Goal: Navigation & Orientation: Find specific page/section

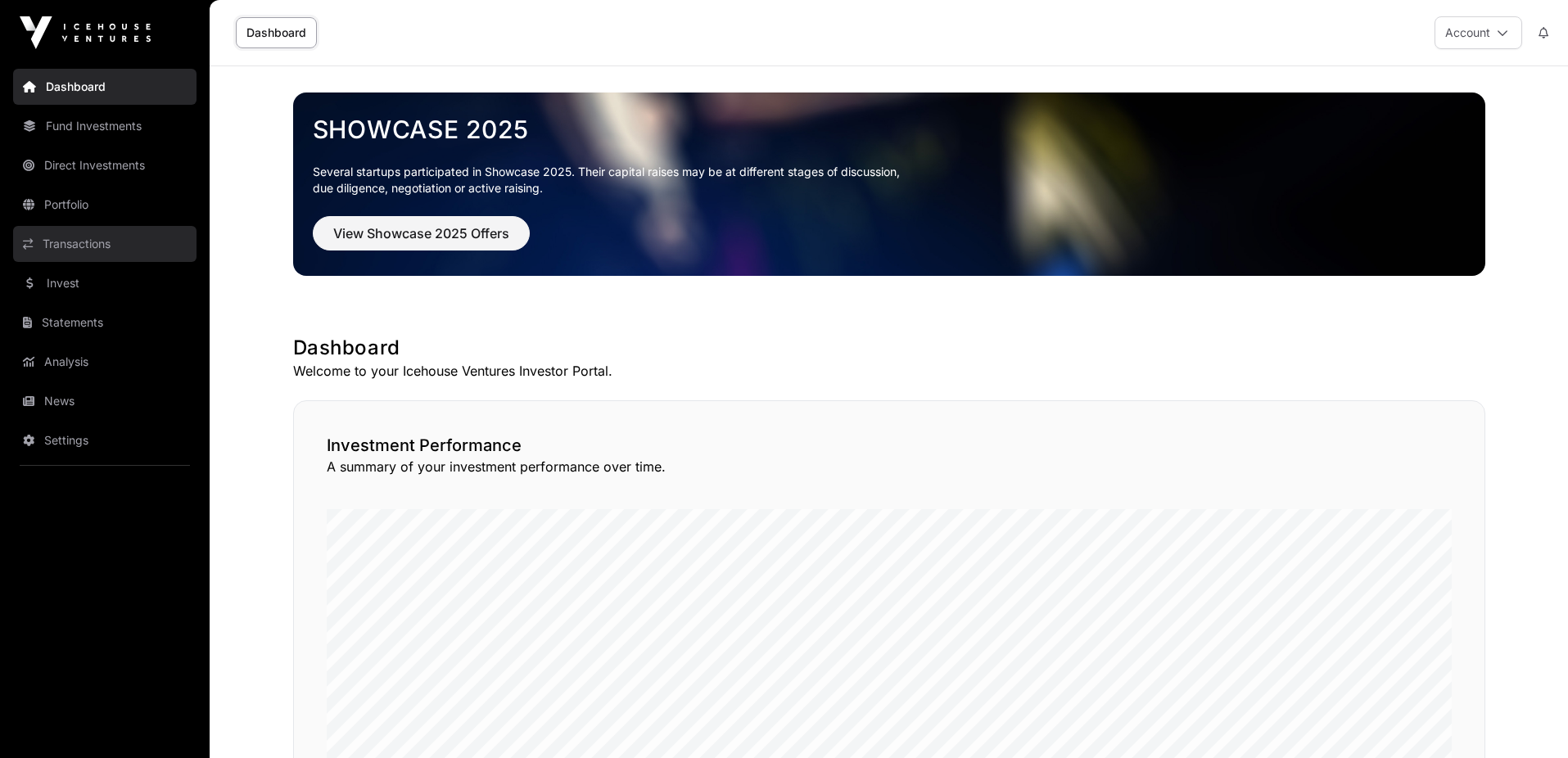
click at [104, 242] on link "Transactions" at bounding box center [104, 244] width 183 height 36
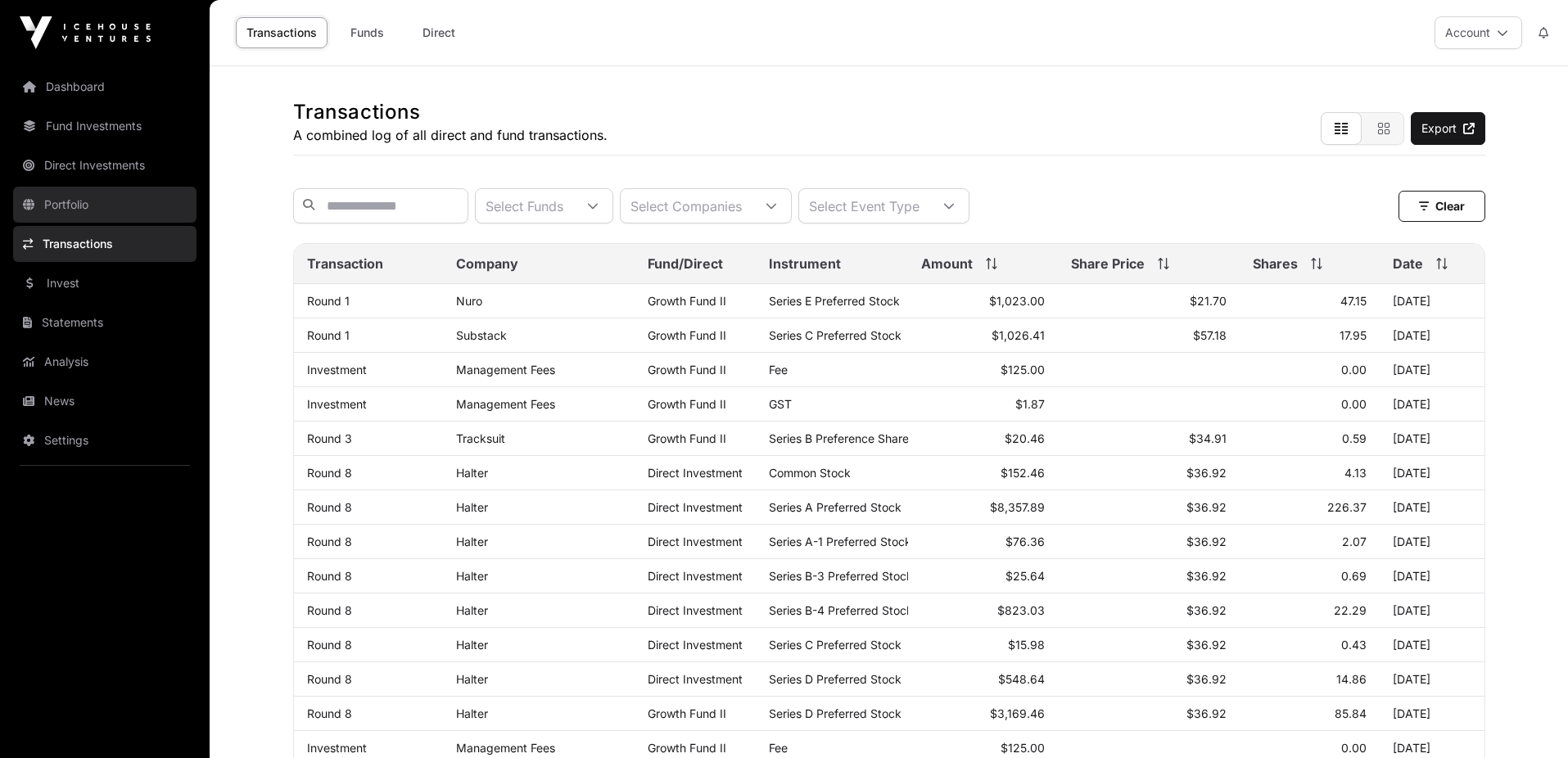
click at [80, 208] on link "Portfolio" at bounding box center [104, 205] width 183 height 36
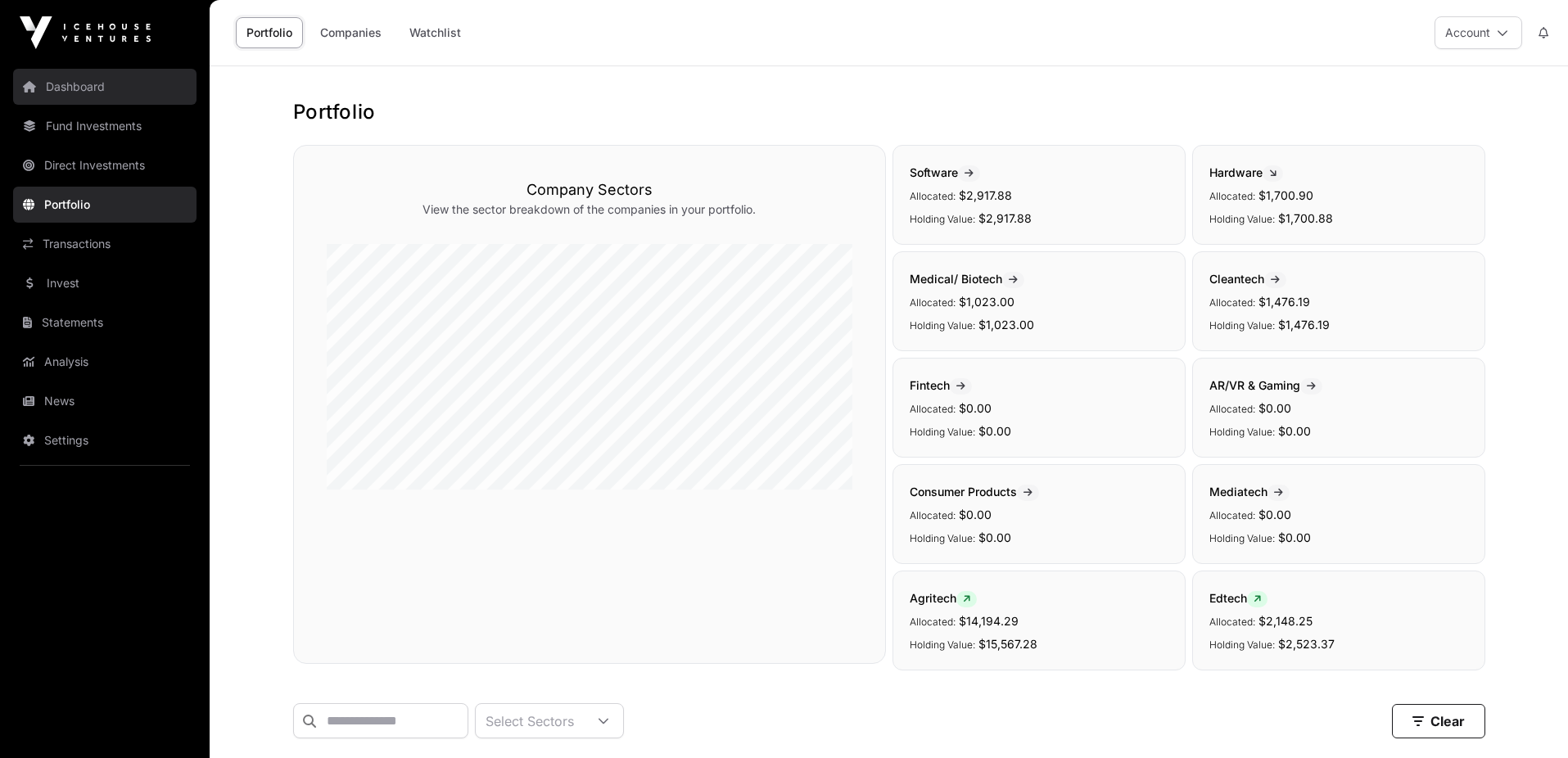
click at [89, 93] on link "Dashboard" at bounding box center [104, 87] width 183 height 36
